Goal: Task Accomplishment & Management: Use online tool/utility

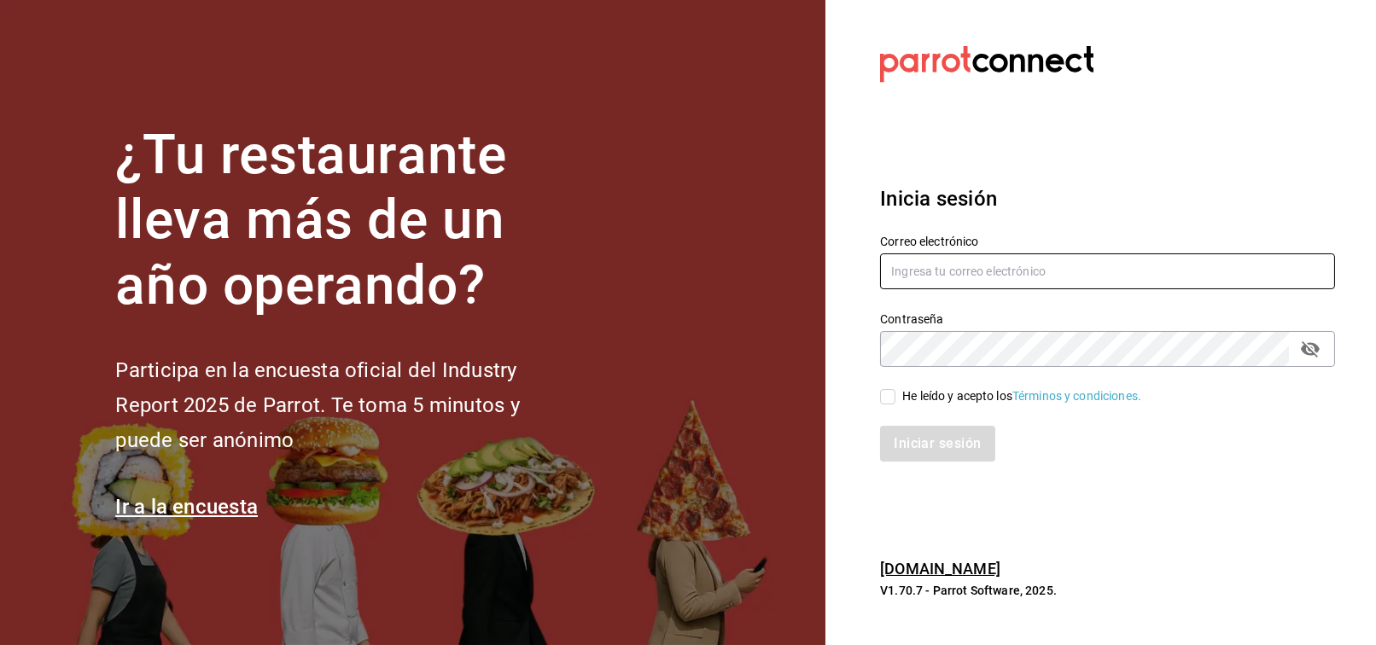
type input "[EMAIL_ADDRESS][PERSON_NAME][DOMAIN_NAME]"
click at [891, 393] on input "He leído y acepto los Términos y condiciones." at bounding box center [887, 396] width 15 height 15
checkbox input "true"
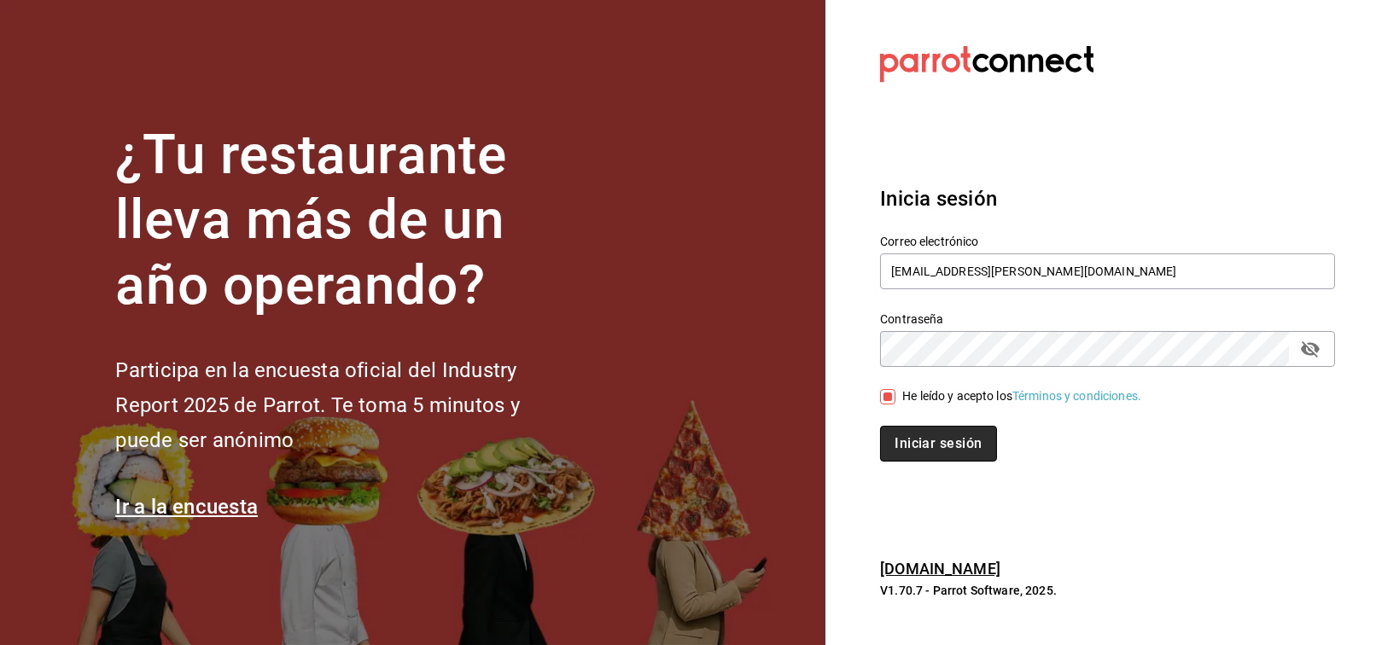
click at [916, 436] on button "Iniciar sesión" at bounding box center [938, 444] width 116 height 36
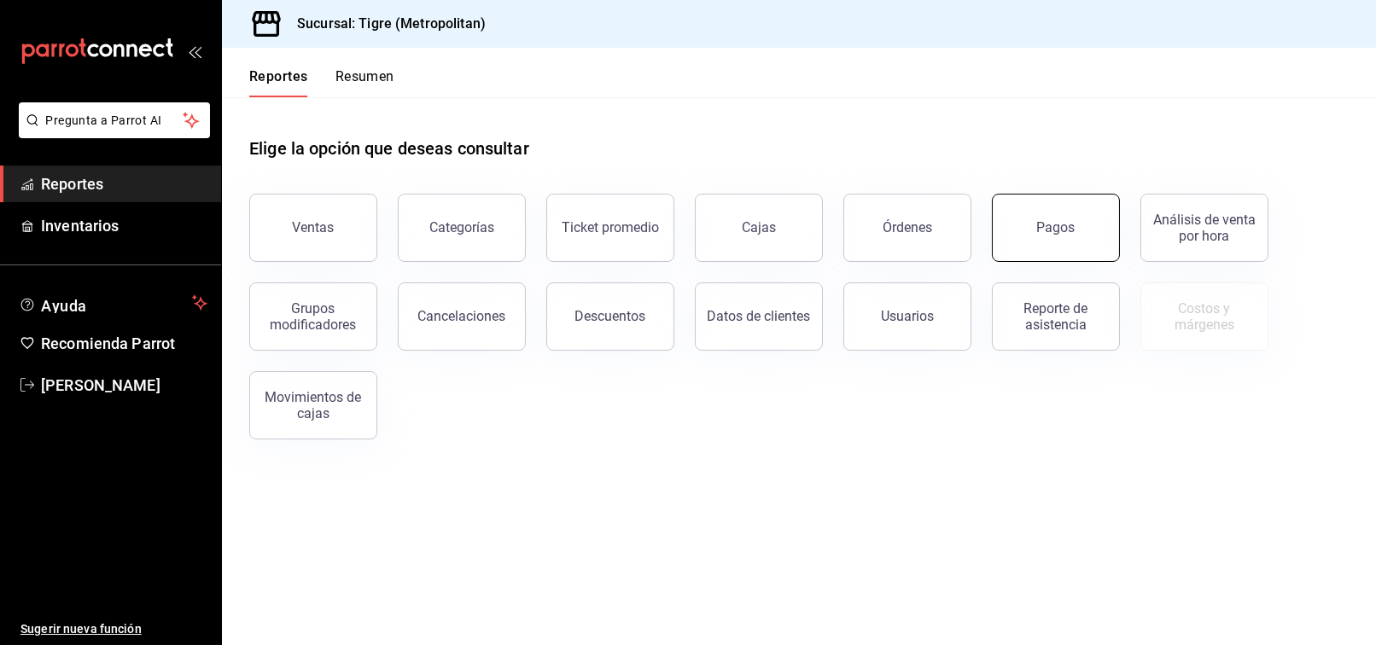
click at [1038, 220] on div "Pagos" at bounding box center [1056, 227] width 38 height 16
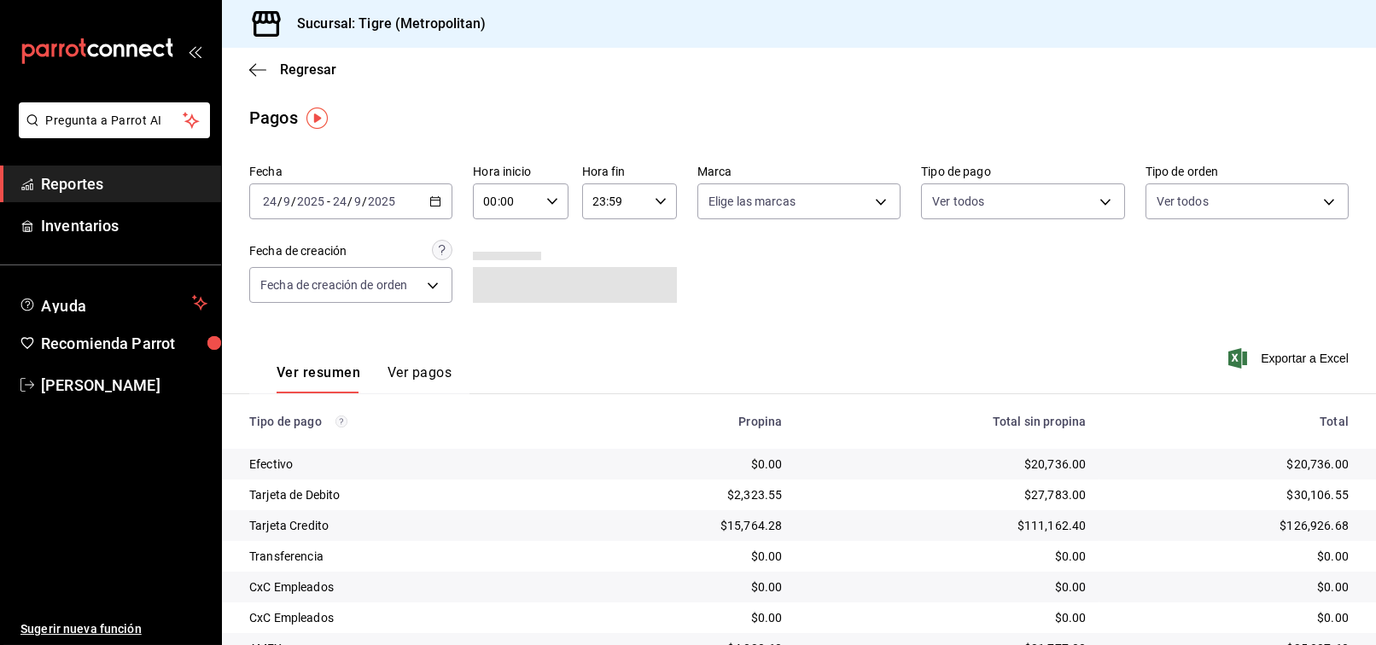
click at [543, 192] on div "00:00 Hora inicio" at bounding box center [520, 201] width 95 height 36
click at [490, 325] on span "02" at bounding box center [494, 327] width 20 height 14
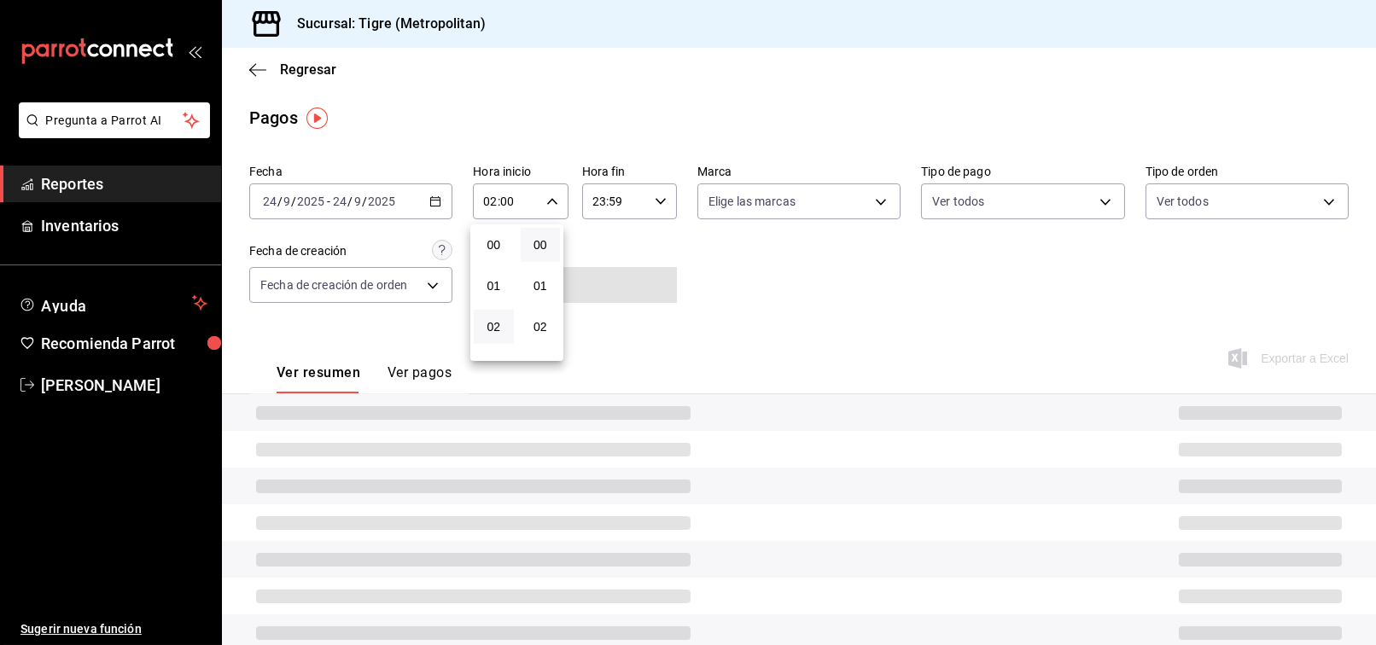
click at [863, 303] on div at bounding box center [688, 322] width 1376 height 645
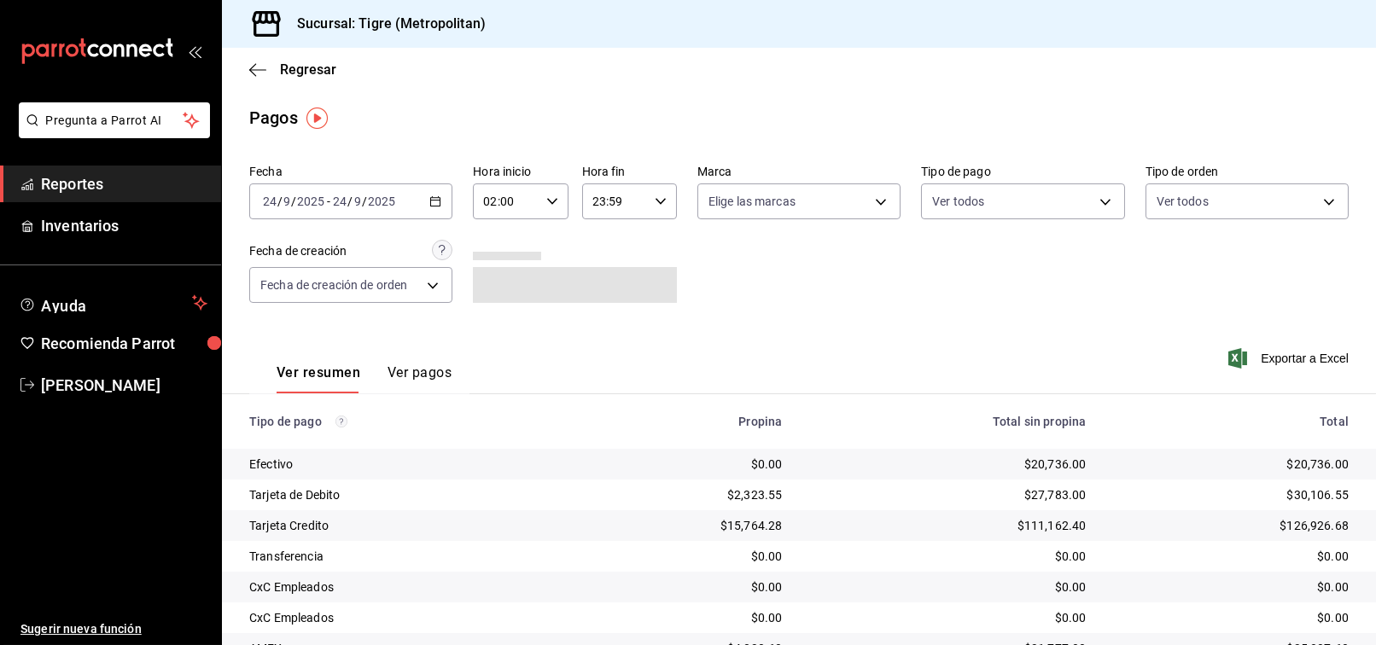
click at [546, 204] on icon "button" at bounding box center [552, 201] width 12 height 12
click at [489, 285] on span "03" at bounding box center [494, 286] width 20 height 14
type input "03:00"
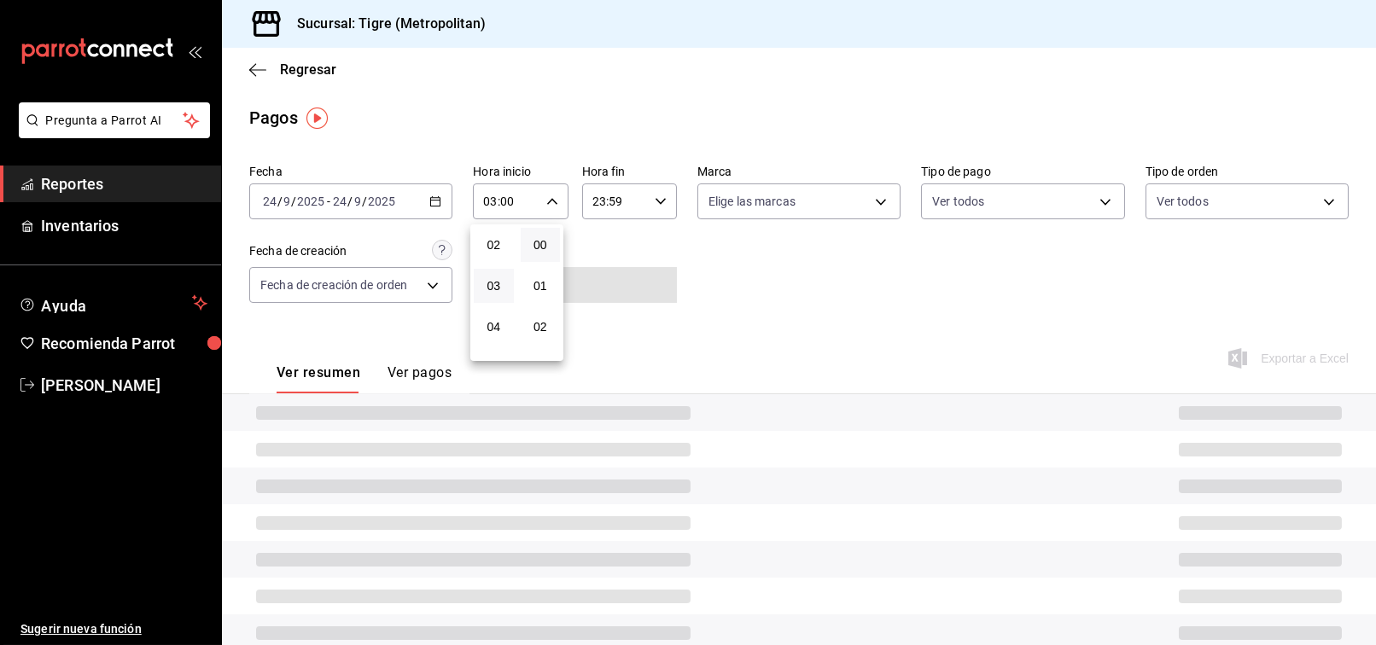
click at [836, 309] on div at bounding box center [688, 322] width 1376 height 645
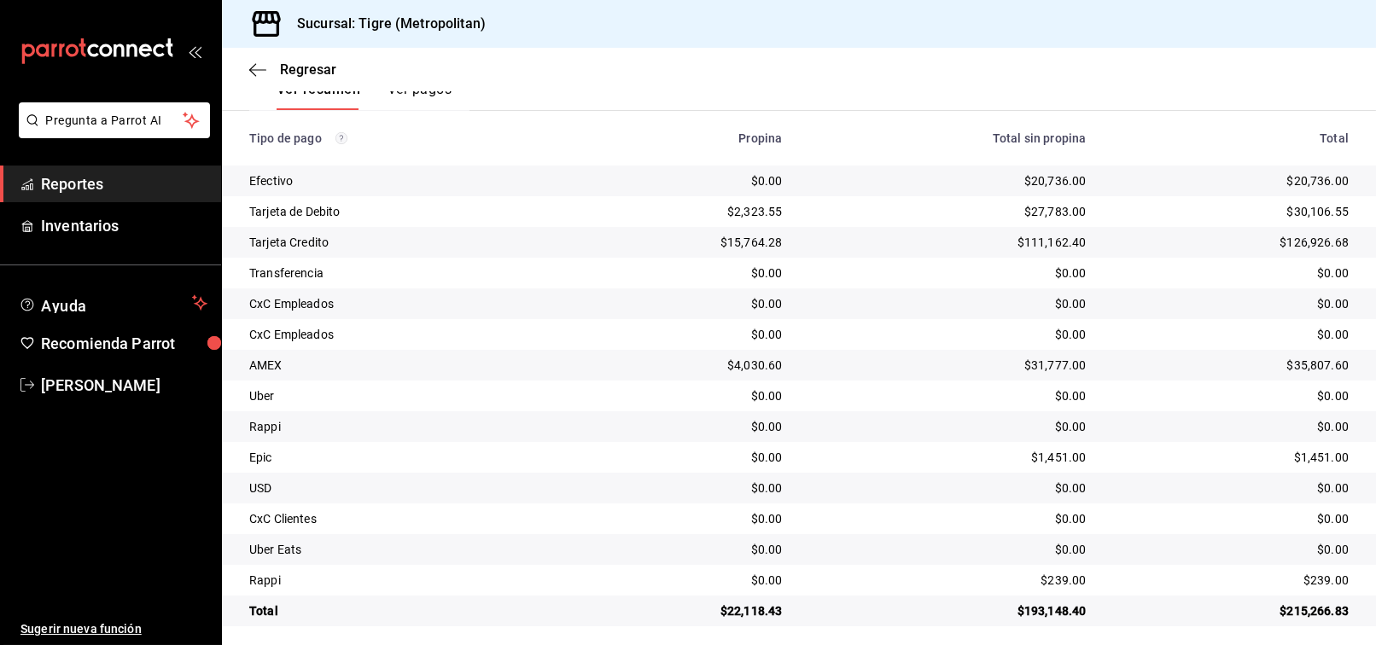
scroll to position [284, 0]
click at [131, 188] on span "Reportes" at bounding box center [124, 183] width 166 height 23
